Goal: Use online tool/utility: Utilize a website feature to perform a specific function

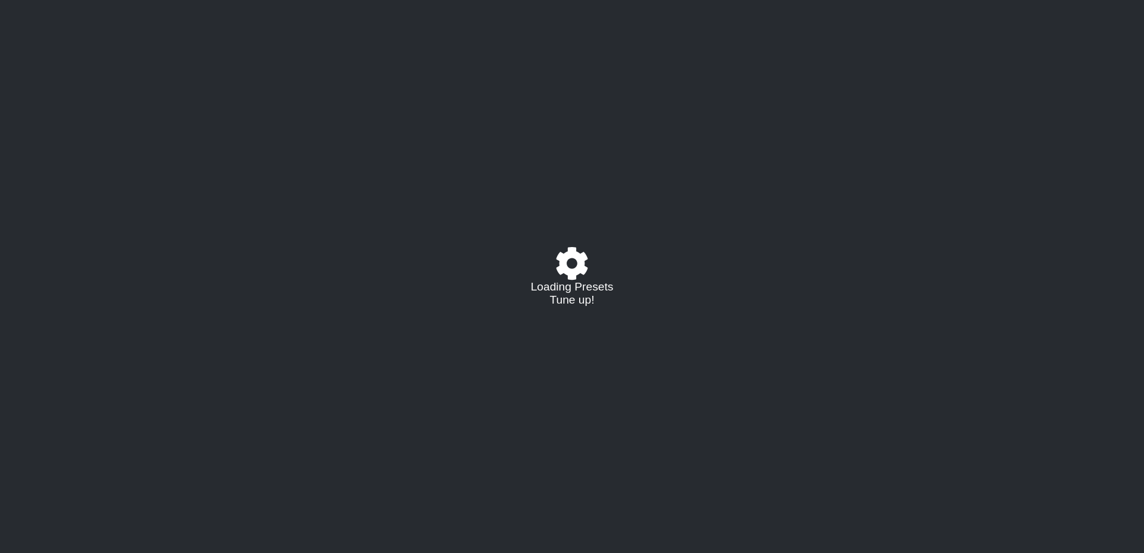
select select "/021796426927"
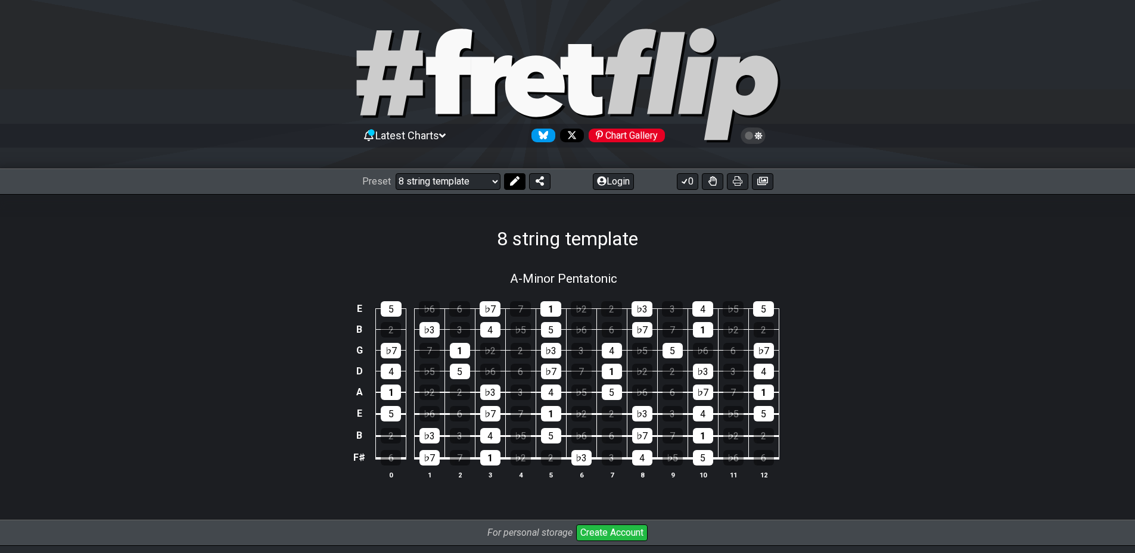
click at [514, 180] on icon at bounding box center [514, 181] width 10 height 10
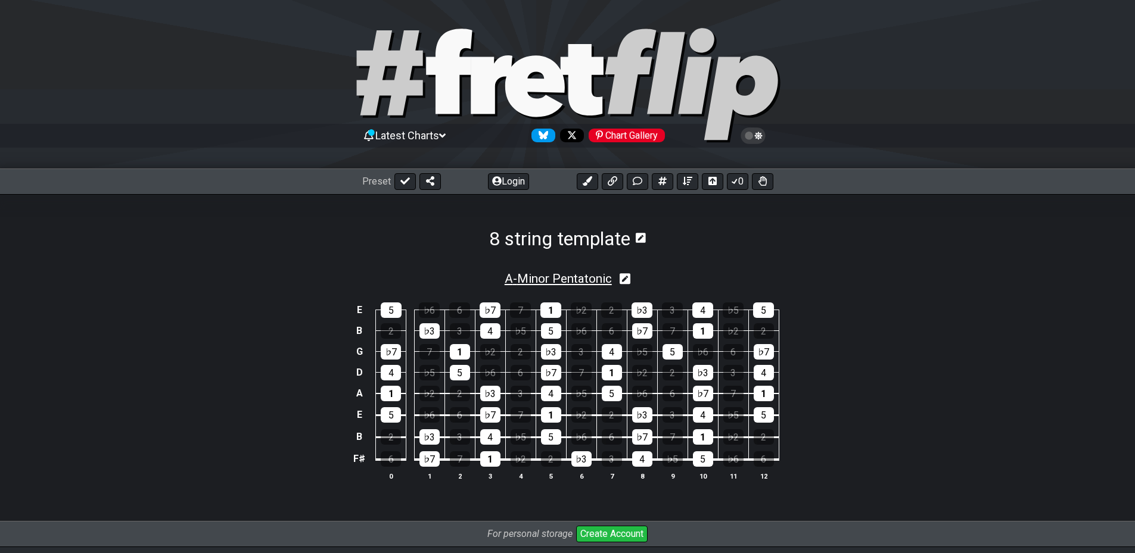
click at [540, 274] on span "A - Minor Pentatonic" at bounding box center [558, 279] width 107 height 14
select select "A"
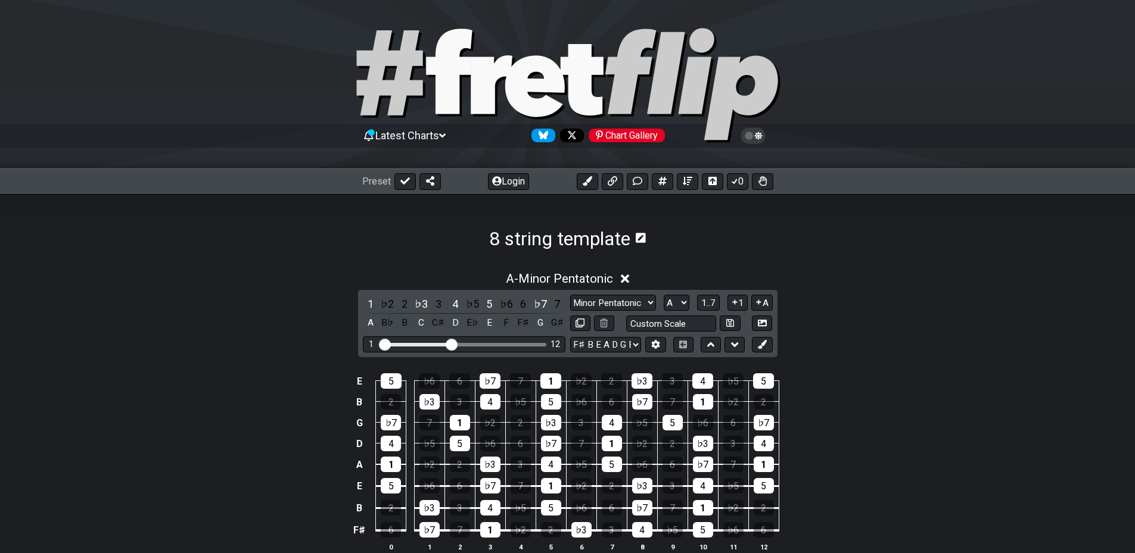
click at [534, 343] on div "Visible fret range" at bounding box center [463, 345] width 165 height 4
drag, startPoint x: 459, startPoint y: 344, endPoint x: 527, endPoint y: 350, distance: 68.1
click at [527, 344] on input "Visible fret range" at bounding box center [463, 344] width 169 height 0
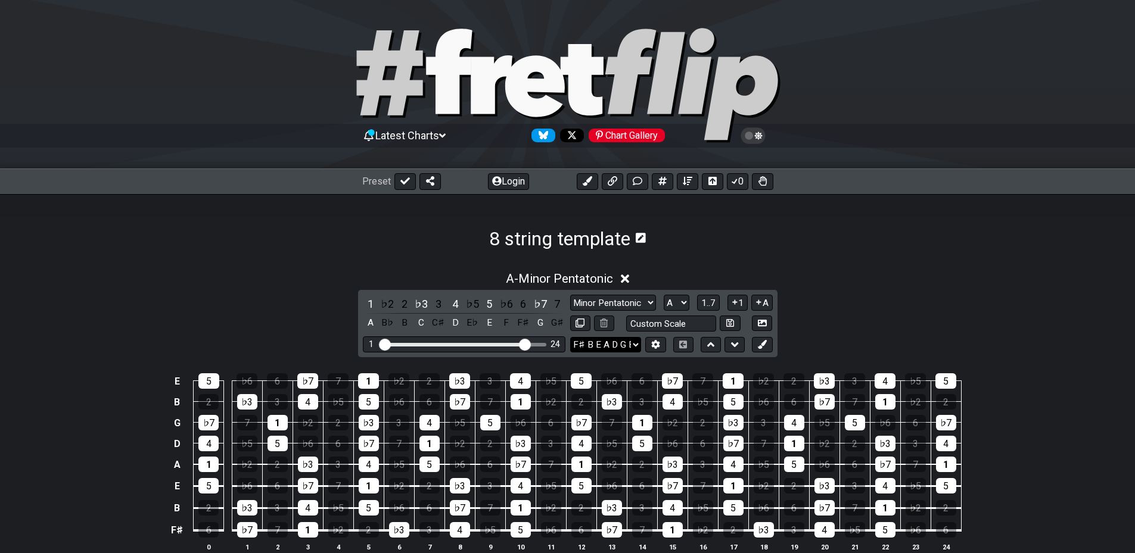
click at [618, 345] on select "F♯ B E A D G B E F♯ B E A D G B E E A D G B E B E A D F♯ B A D G C E A D A D G …" at bounding box center [605, 345] width 71 height 16
select select "A E A D G B E"
click at [570, 337] on select "F♯ B E A D G B E F♯ B E A D G B E E A D G B E B E A D F♯ B A D G C E A D A D G …" at bounding box center [605, 345] width 71 height 16
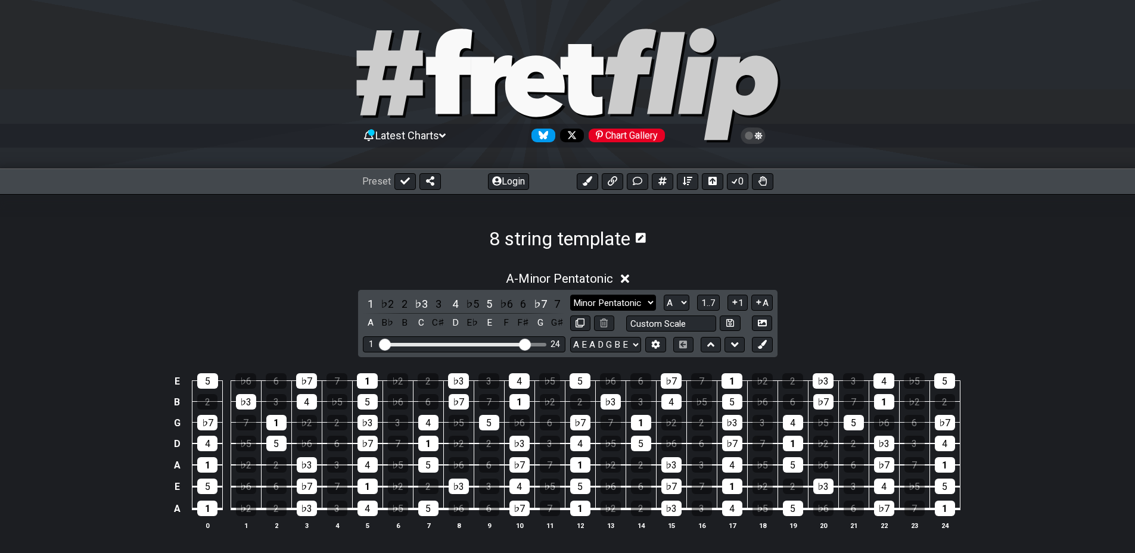
click at [605, 302] on select "Minor Pentatonic Major 3rds Minor Pentatonic Major Pentatonic Minor Blues Major…" at bounding box center [613, 303] width 86 height 16
click at [570, 295] on select "Minor Pentatonic Major 3rds Minor Pentatonic Major Pentatonic Minor Blues Major…" at bounding box center [613, 303] width 86 height 16
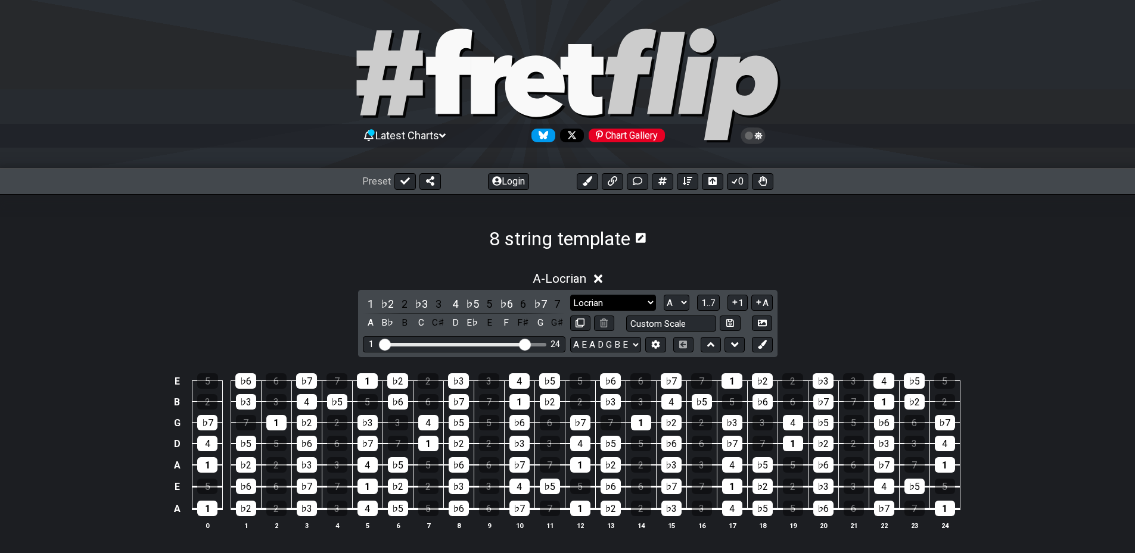
click at [637, 301] on select "Minor Pentatonic Major 3rds Minor Pentatonic Major Pentatonic Minor Blues Major…" at bounding box center [613, 303] width 86 height 16
click at [570, 295] on select "Minor Pentatonic Major 3rds Minor Pentatonic Major Pentatonic Minor Blues Major…" at bounding box center [613, 303] width 86 height 16
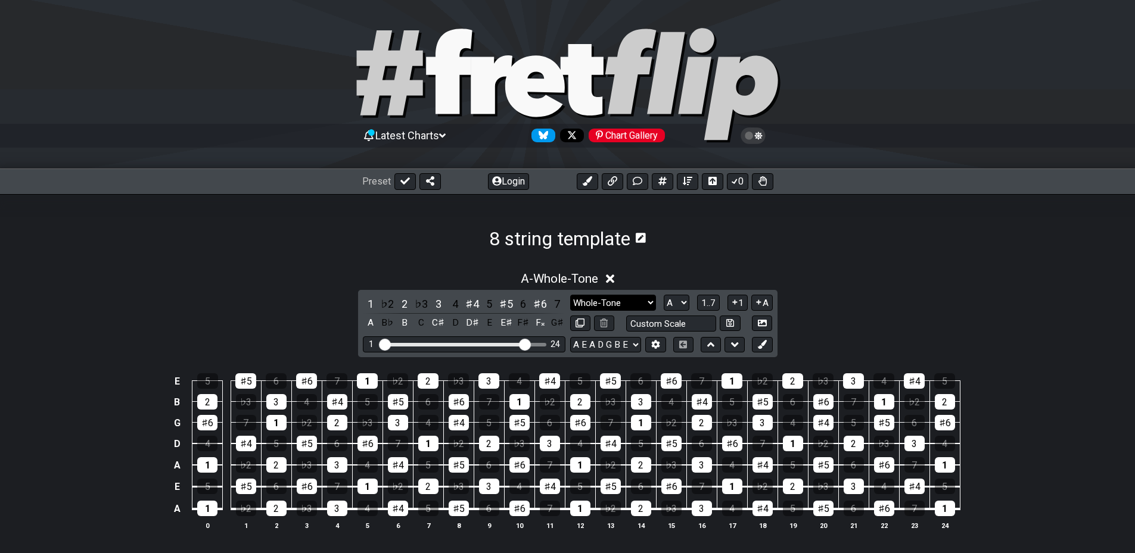
drag, startPoint x: 627, startPoint y: 304, endPoint x: 627, endPoint y: 310, distance: 6.0
click at [628, 309] on select "Minor Pentatonic Major 3rds Minor Pentatonic Major Pentatonic Minor Blues Major…" at bounding box center [613, 303] width 86 height 16
click at [570, 295] on select "Minor Pentatonic Major 3rds Minor Pentatonic Major Pentatonic Minor Blues Major…" at bounding box center [613, 303] width 86 height 16
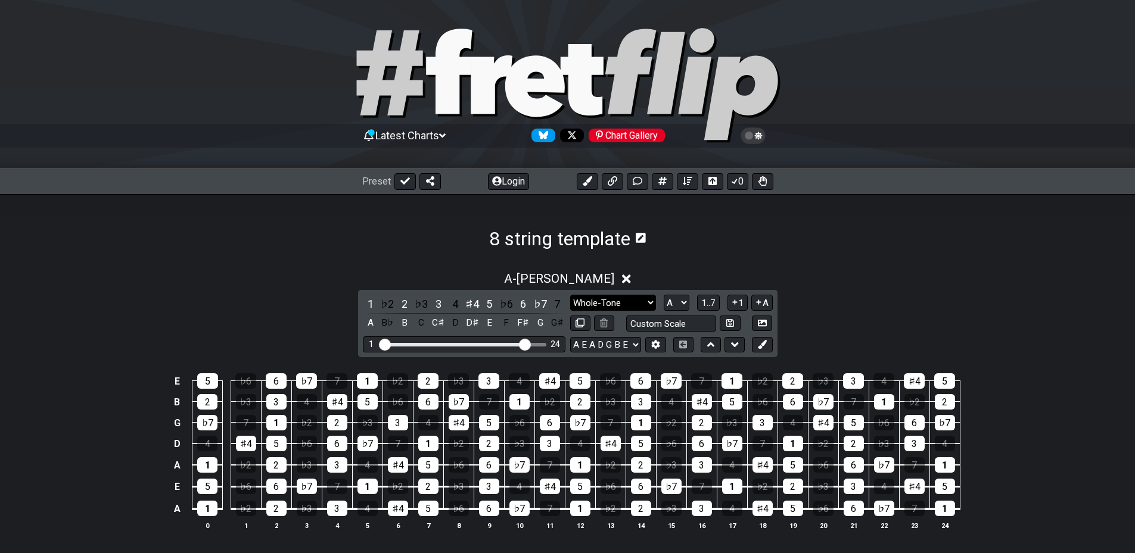
click at [630, 303] on select "Minor Pentatonic Major 3rds Minor Pentatonic Major Pentatonic Minor Blues Major…" at bounding box center [613, 303] width 86 height 16
click at [570, 295] on select "Minor Pentatonic Major 3rds Minor Pentatonic Major Pentatonic Minor Blues Major…" at bounding box center [613, 303] width 86 height 16
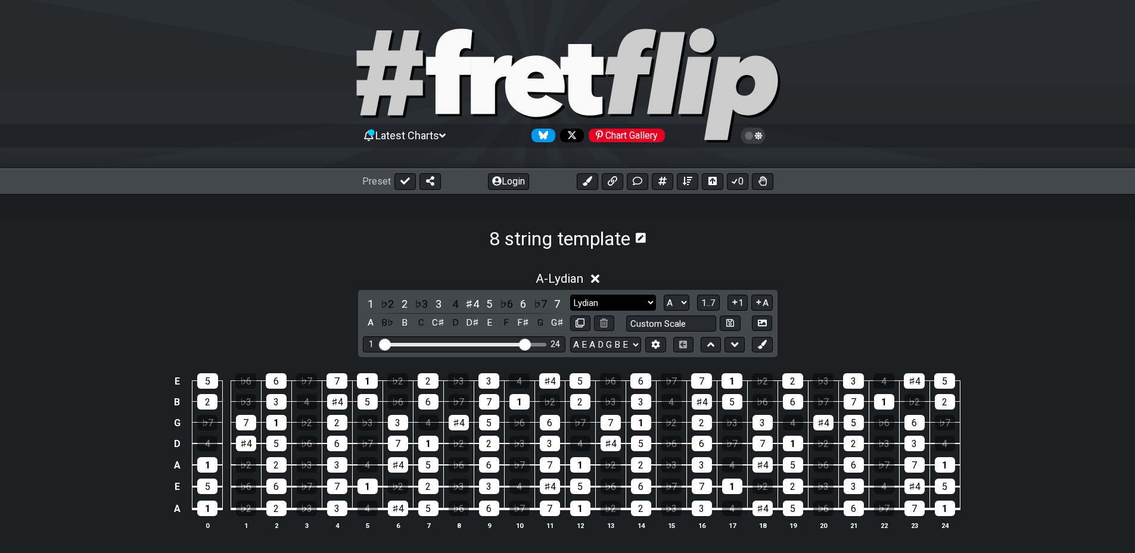
click at [647, 299] on select "Minor Pentatonic Major 3rds Minor Pentatonic Major Pentatonic Minor Blues Major…" at bounding box center [613, 303] width 86 height 16
select select "[PERSON_NAME]"
click at [570, 295] on select "Minor Pentatonic Major 3rds Minor Pentatonic Major Pentatonic Minor Blues Major…" at bounding box center [613, 303] width 86 height 16
